Goal: Task Accomplishment & Management: Manage account settings

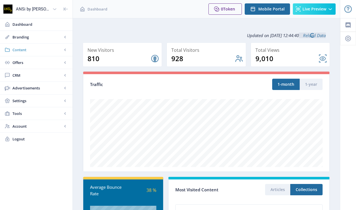
click at [32, 49] on span "Content" at bounding box center [37, 50] width 50 height 6
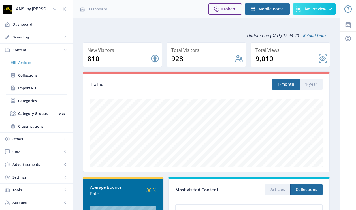
click at [25, 65] on span "Articles" at bounding box center [42, 63] width 49 height 6
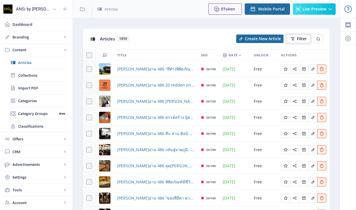
click at [295, 39] on icon at bounding box center [293, 39] width 5 height 5
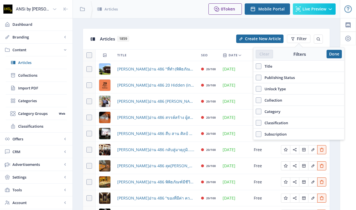
click at [267, 66] on span "Title" at bounding box center [267, 66] width 11 height 7
click at [256, 66] on input "Title" at bounding box center [256, 66] width 0 height 0
checkbox input "true"
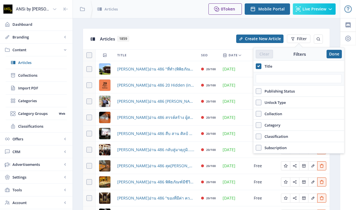
click at [265, 86] on div "Publishing Status" at bounding box center [299, 91] width 91 height 11
click at [265, 83] on input "text" at bounding box center [299, 78] width 86 height 9
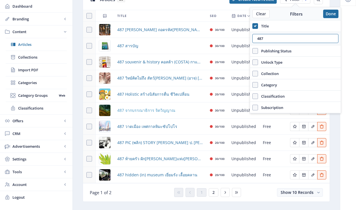
scroll to position [39, 0]
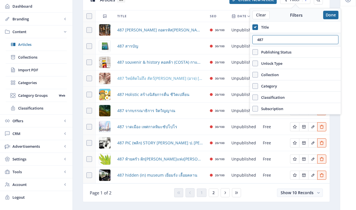
type input "487"
click at [142, 78] on span "487 วิทย์คิดไม่ถึง สัตว์[PERSON_NAME] (อาจ) [PERSON_NAME]นัก" at bounding box center [160, 78] width 86 height 7
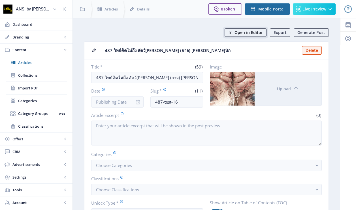
click at [251, 34] on span "Open in Editor" at bounding box center [249, 32] width 28 height 5
click at [37, 60] on span "Articles" at bounding box center [42, 63] width 49 height 6
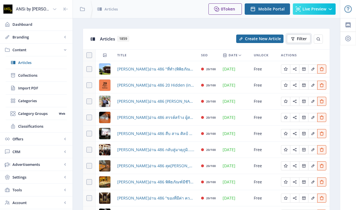
click at [296, 37] on button "Filter" at bounding box center [299, 39] width 24 height 9
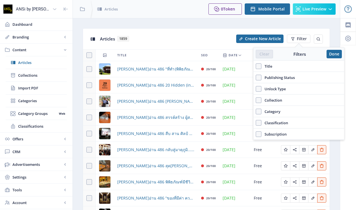
click at [273, 67] on label "Title" at bounding box center [299, 66] width 86 height 7
click at [256, 67] on input "Title" at bounding box center [256, 66] width 0 height 0
checkbox input "true"
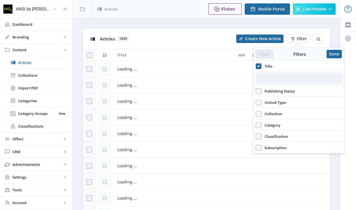
click at [284, 80] on input "text" at bounding box center [299, 78] width 86 height 9
type input "487"
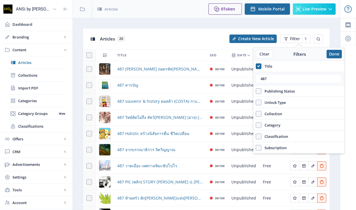
click at [176, 22] on nb-layout-column "Articles 20 Create New Article Filter 1 Title SEO Date Unlock Actions 487 [PERS…" at bounding box center [207, 139] width 268 height 243
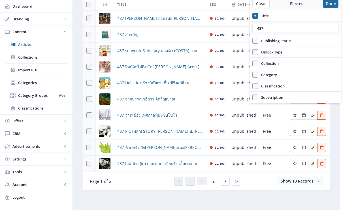
scroll to position [50, 0]
click at [156, 85] on span "487 Holistic สร้างนิสัยการตื่น ชีวิตเปลี่ยน" at bounding box center [153, 83] width 72 height 7
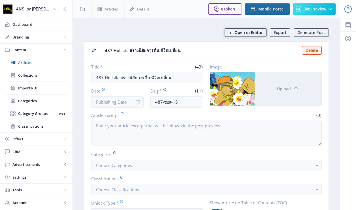
click at [263, 33] on span "Open in Editor" at bounding box center [249, 32] width 28 height 5
click at [38, 60] on span "Articles" at bounding box center [42, 63] width 49 height 6
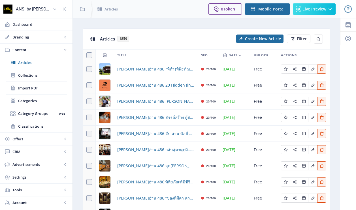
click at [198, 40] on div "Articles 1859" at bounding box center [166, 39] width 133 height 12
